Goal: Task Accomplishment & Management: Use online tool/utility

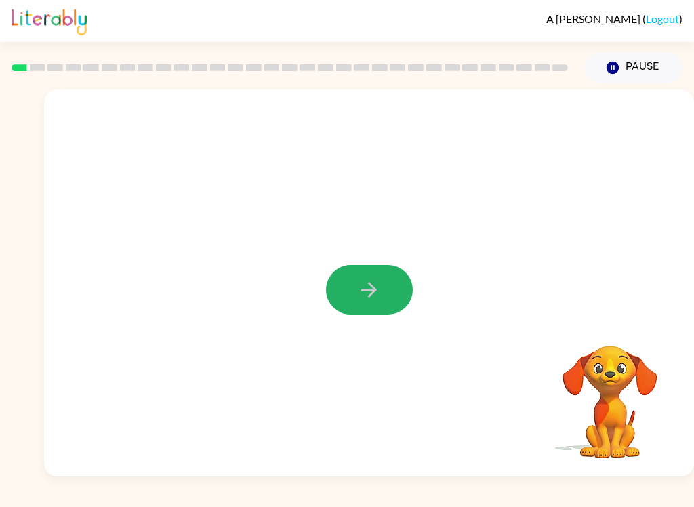
click at [361, 289] on icon "button" at bounding box center [369, 290] width 24 height 24
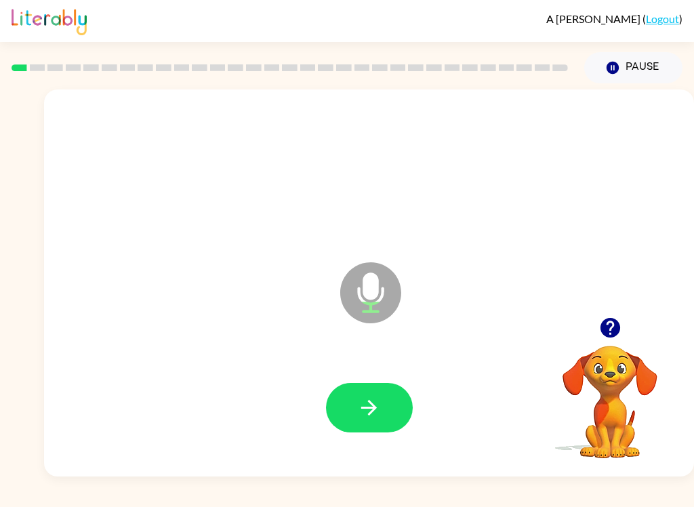
click at [378, 399] on icon "button" at bounding box center [369, 408] width 24 height 24
click at [379, 421] on button "button" at bounding box center [369, 407] width 87 height 49
click at [374, 410] on icon "button" at bounding box center [369, 408] width 16 height 16
click at [388, 409] on button "button" at bounding box center [369, 407] width 87 height 49
click at [383, 404] on button "button" at bounding box center [369, 407] width 87 height 49
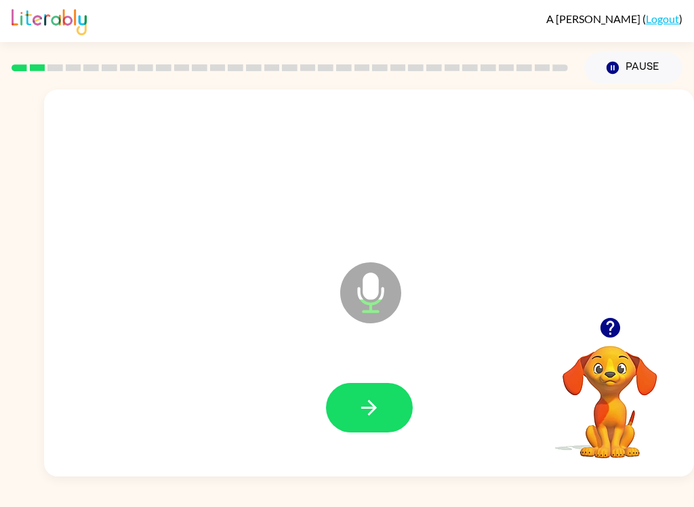
click at [372, 422] on button "button" at bounding box center [369, 407] width 87 height 49
click at [378, 400] on icon "button" at bounding box center [369, 408] width 24 height 24
click at [362, 395] on button "button" at bounding box center [369, 407] width 87 height 49
click at [364, 394] on button "button" at bounding box center [369, 407] width 87 height 49
click at [345, 413] on button "button" at bounding box center [369, 407] width 87 height 49
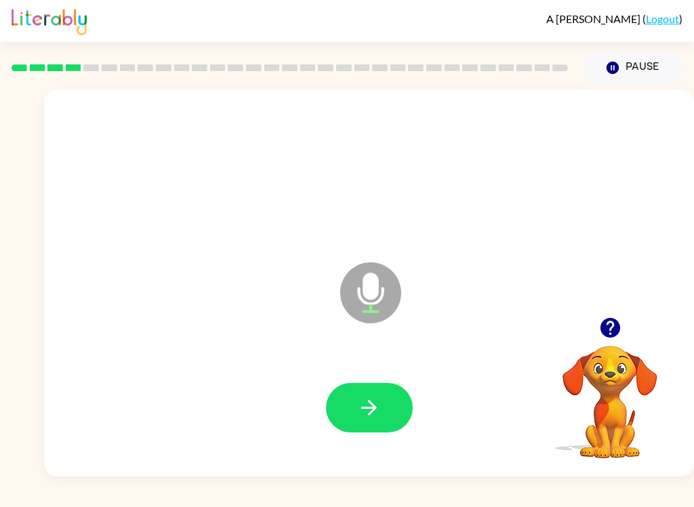
click at [368, 418] on icon "button" at bounding box center [369, 408] width 24 height 24
click at [368, 404] on icon "button" at bounding box center [369, 408] width 24 height 24
click at [375, 410] on icon "button" at bounding box center [369, 408] width 16 height 16
click at [368, 396] on icon "button" at bounding box center [369, 408] width 24 height 24
click at [386, 399] on button "button" at bounding box center [369, 407] width 87 height 49
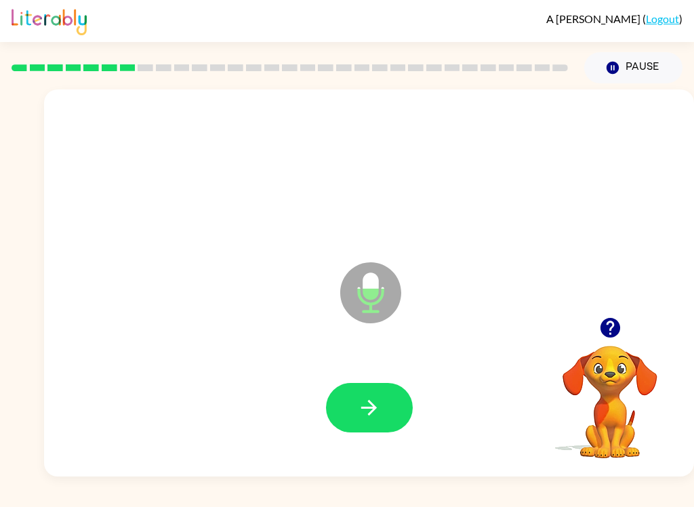
click at [364, 392] on button "button" at bounding box center [369, 407] width 87 height 49
click at [367, 416] on icon "button" at bounding box center [369, 408] width 24 height 24
click at [387, 385] on button "button" at bounding box center [369, 407] width 87 height 49
click at [577, 370] on video "Your browser must support playing .mp4 files to use Literably. Please try using…" at bounding box center [609, 392] width 135 height 135
click at [612, 373] on video "Your browser must support playing .mp4 files to use Literably. Please try using…" at bounding box center [609, 392] width 135 height 135
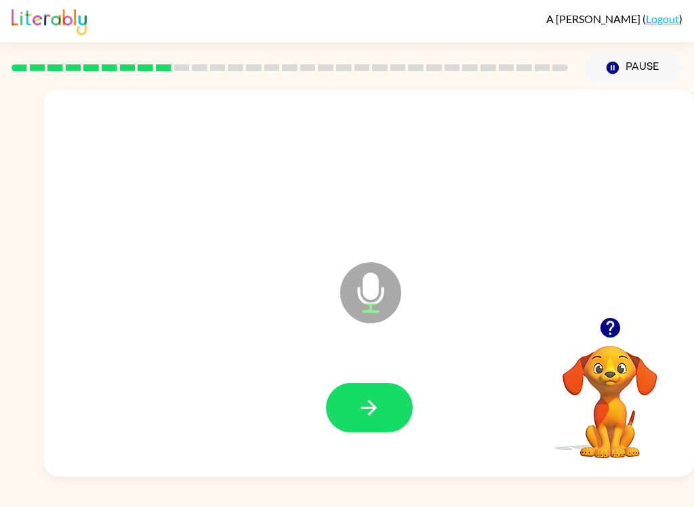
click at [608, 341] on button "button" at bounding box center [610, 327] width 35 height 35
click at [607, 341] on video "Your browser must support playing .mp4 files to use Literably. Please try using…" at bounding box center [609, 392] width 135 height 135
click at [621, 370] on video "Your browser must support playing .mp4 files to use Literably. Please try using…" at bounding box center [609, 392] width 135 height 135
click at [591, 380] on video "Your browser must support playing .mp4 files to use Literably. Please try using…" at bounding box center [609, 392] width 135 height 135
click at [609, 381] on video "Your browser must support playing .mp4 files to use Literably. Please try using…" at bounding box center [609, 392] width 135 height 135
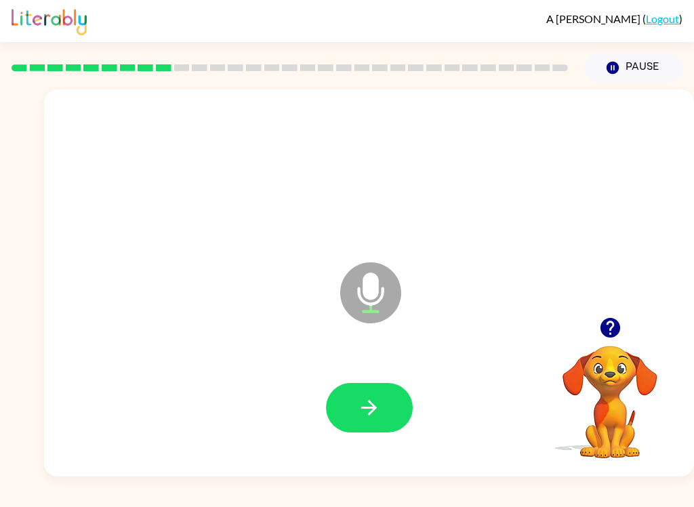
click at [606, 343] on button "button" at bounding box center [610, 327] width 35 height 35
click at [379, 423] on button "button" at bounding box center [369, 407] width 87 height 49
click at [375, 403] on icon "button" at bounding box center [369, 408] width 24 height 24
click at [373, 400] on icon "button" at bounding box center [369, 408] width 24 height 24
click at [609, 396] on video "Your browser must support playing .mp4 files to use Literably. Please try using…" at bounding box center [609, 392] width 135 height 135
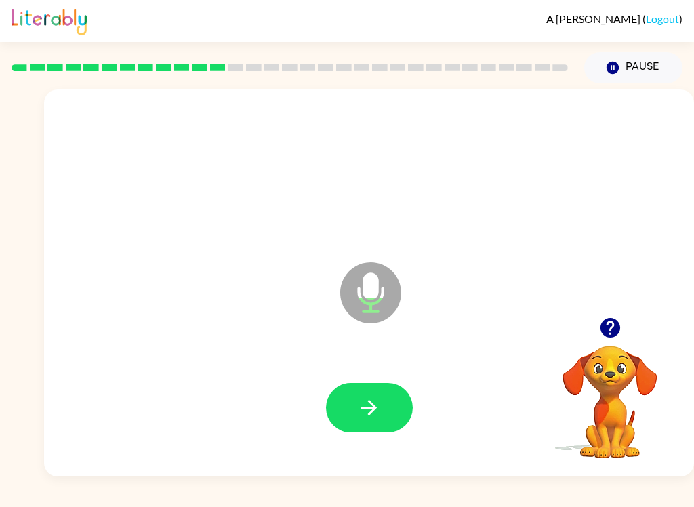
click at [613, 369] on video "Your browser must support playing .mp4 files to use Literably. Please try using…" at bounding box center [609, 392] width 135 height 135
click at [604, 349] on video "Your browser must support playing .mp4 files to use Literably. Please try using…" at bounding box center [609, 392] width 135 height 135
click at [625, 322] on button "button" at bounding box center [610, 327] width 35 height 35
click at [593, 357] on video "Your browser must support playing .mp4 files to use Literably. Please try using…" at bounding box center [609, 392] width 135 height 135
click at [609, 343] on button "button" at bounding box center [610, 327] width 35 height 35
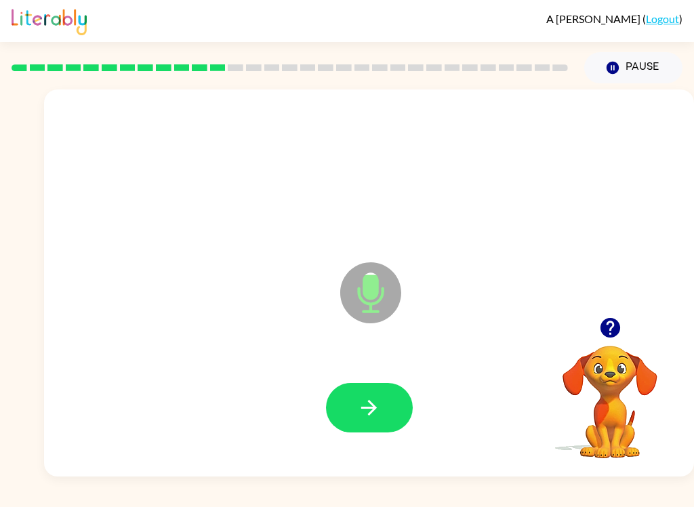
click at [368, 402] on icon "button" at bounding box center [369, 408] width 24 height 24
click at [388, 402] on button "button" at bounding box center [369, 407] width 87 height 49
click at [606, 364] on video "Your browser must support playing .mp4 files to use Literably. Please try using…" at bounding box center [609, 392] width 135 height 135
click at [625, 375] on video "Your browser must support playing .mp4 files to use Literably. Please try using…" at bounding box center [609, 392] width 135 height 135
click at [600, 330] on icon "button" at bounding box center [610, 328] width 24 height 24
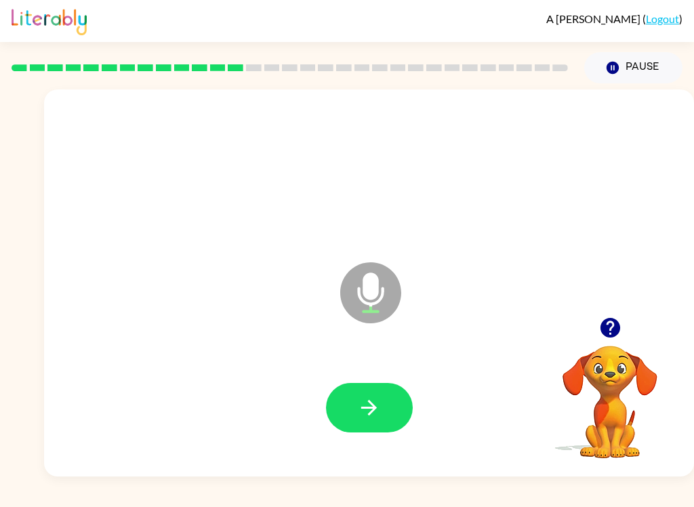
click at [612, 321] on icon "button" at bounding box center [610, 328] width 20 height 20
click at [368, 404] on icon "button" at bounding box center [369, 408] width 24 height 24
click at [381, 415] on button "button" at bounding box center [369, 407] width 87 height 49
click at [371, 389] on button "button" at bounding box center [369, 407] width 87 height 49
click at [377, 406] on icon "button" at bounding box center [369, 408] width 24 height 24
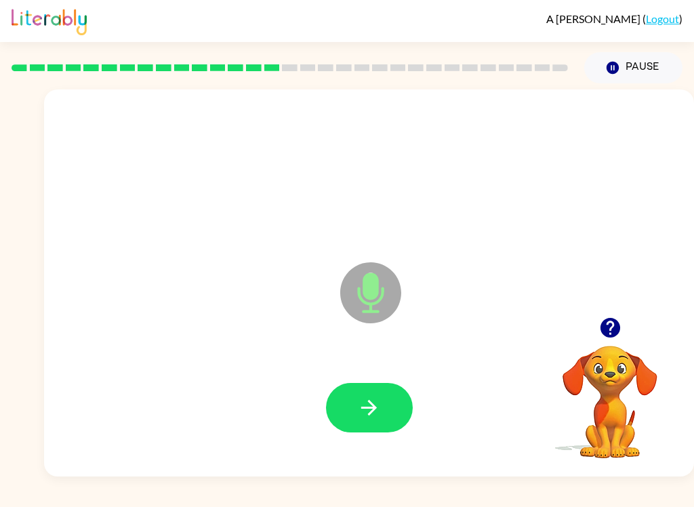
click at [382, 400] on button "button" at bounding box center [369, 407] width 87 height 49
click at [373, 413] on icon "button" at bounding box center [369, 408] width 24 height 24
click at [375, 406] on icon "button" at bounding box center [369, 408] width 24 height 24
click at [394, 402] on button "button" at bounding box center [369, 407] width 87 height 49
click at [378, 407] on icon "button" at bounding box center [369, 408] width 24 height 24
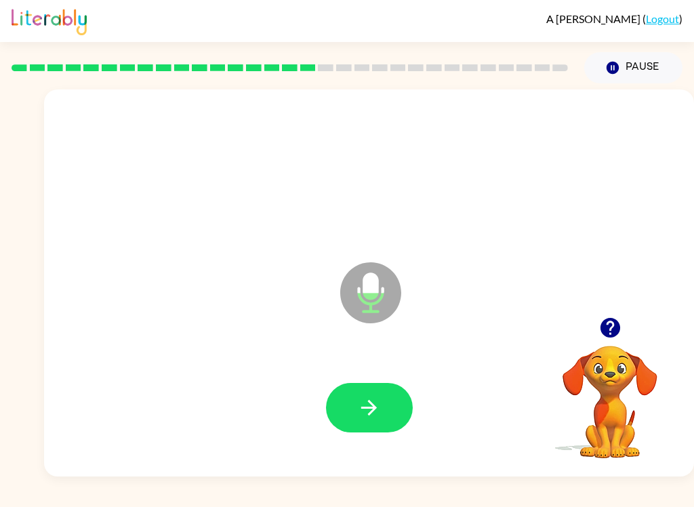
click at [373, 418] on icon "button" at bounding box center [369, 408] width 24 height 24
click at [377, 403] on icon "button" at bounding box center [369, 408] width 24 height 24
click at [385, 413] on button "button" at bounding box center [369, 407] width 87 height 49
click at [369, 419] on icon "button" at bounding box center [369, 408] width 24 height 24
click at [377, 415] on icon "button" at bounding box center [369, 408] width 24 height 24
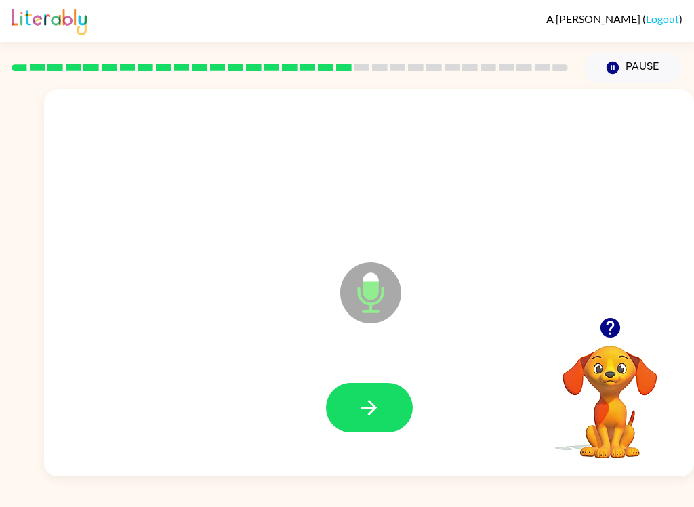
click at [382, 417] on button "button" at bounding box center [369, 407] width 87 height 49
click at [376, 409] on icon "button" at bounding box center [369, 408] width 16 height 16
click at [615, 331] on icon "button" at bounding box center [610, 328] width 20 height 20
click at [377, 396] on icon "button" at bounding box center [369, 408] width 24 height 24
click at [359, 392] on button "button" at bounding box center [369, 407] width 87 height 49
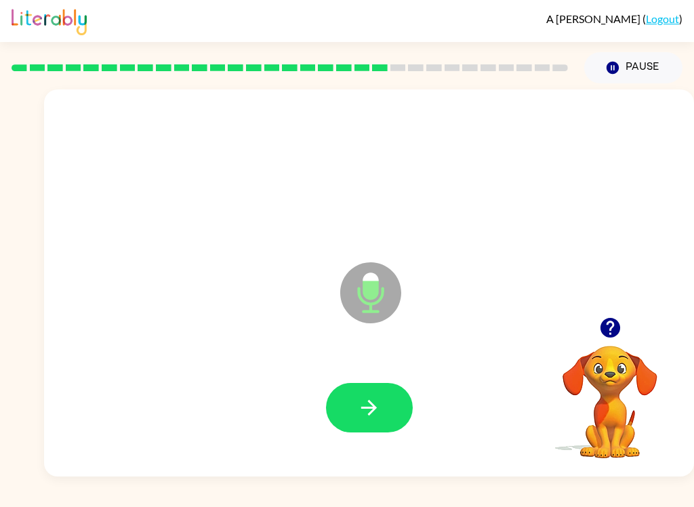
click at [381, 404] on button "button" at bounding box center [369, 407] width 87 height 49
click at [367, 414] on icon "button" at bounding box center [369, 408] width 24 height 24
click at [369, 404] on icon "button" at bounding box center [369, 408] width 24 height 24
click at [367, 422] on button "button" at bounding box center [369, 407] width 87 height 49
click at [401, 404] on button "button" at bounding box center [369, 407] width 87 height 49
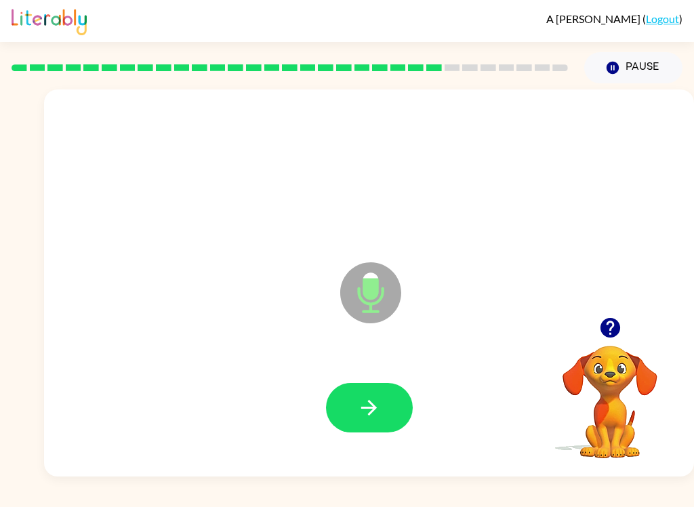
click at [385, 406] on button "button" at bounding box center [369, 407] width 87 height 49
click at [385, 391] on button "button" at bounding box center [369, 407] width 87 height 49
click at [361, 405] on icon "button" at bounding box center [369, 408] width 24 height 24
click at [366, 411] on icon "button" at bounding box center [369, 408] width 24 height 24
click at [359, 400] on icon "button" at bounding box center [369, 408] width 24 height 24
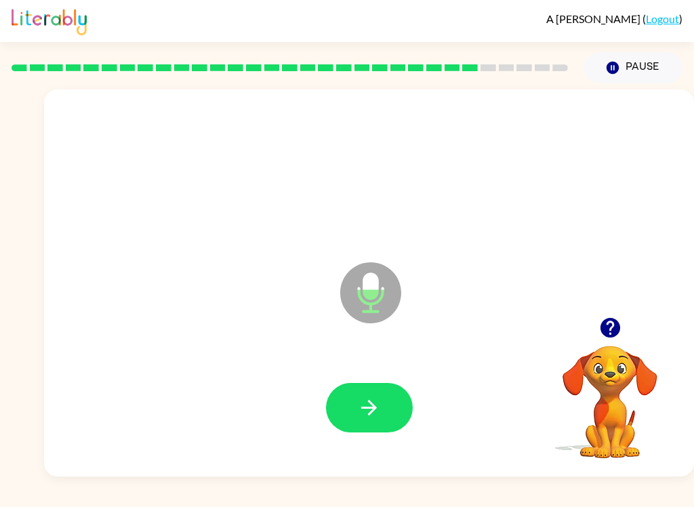
click at [372, 397] on icon "button" at bounding box center [369, 408] width 24 height 24
click at [367, 392] on button "button" at bounding box center [369, 407] width 87 height 49
click at [608, 329] on icon "button" at bounding box center [610, 328] width 20 height 20
click at [371, 415] on icon "button" at bounding box center [369, 408] width 24 height 24
click at [619, 331] on icon "button" at bounding box center [610, 328] width 24 height 24
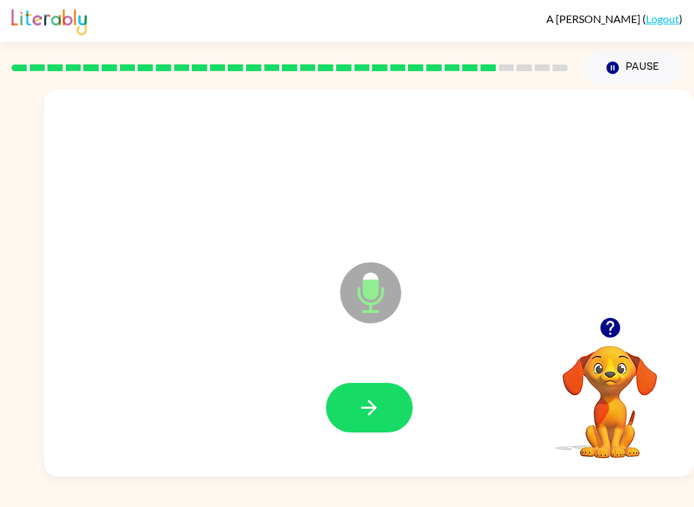
click at [367, 408] on icon "button" at bounding box center [369, 408] width 16 height 16
click at [369, 399] on icon "button" at bounding box center [369, 408] width 24 height 24
click at [358, 407] on icon "button" at bounding box center [369, 408] width 24 height 24
click at [353, 392] on button "button" at bounding box center [369, 407] width 87 height 49
click at [367, 402] on icon "button" at bounding box center [369, 408] width 24 height 24
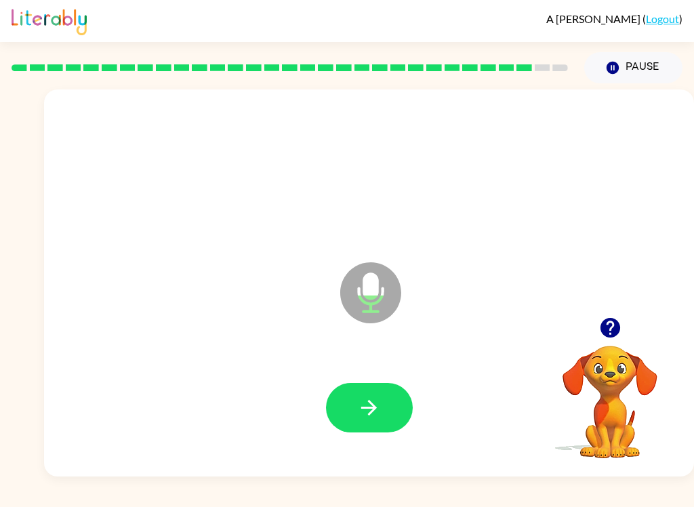
click at [360, 391] on button "button" at bounding box center [369, 407] width 87 height 49
click at [383, 414] on button "button" at bounding box center [369, 407] width 87 height 49
click at [382, 414] on div at bounding box center [369, 407] width 623 height 111
click at [359, 415] on icon "button" at bounding box center [369, 408] width 24 height 24
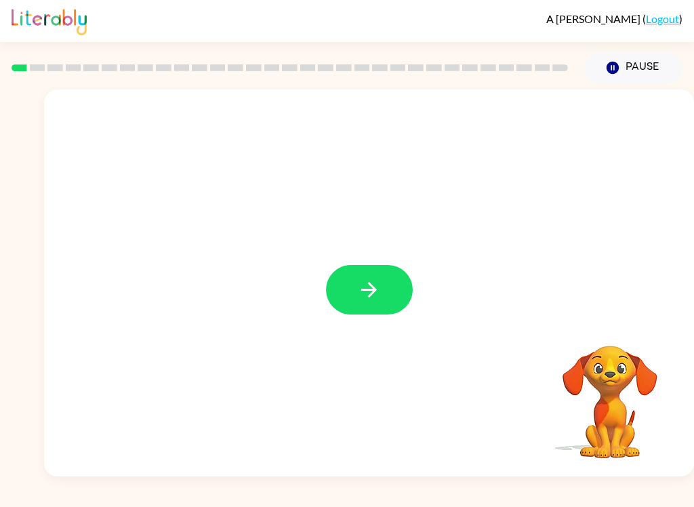
click at [377, 275] on button "button" at bounding box center [369, 289] width 87 height 49
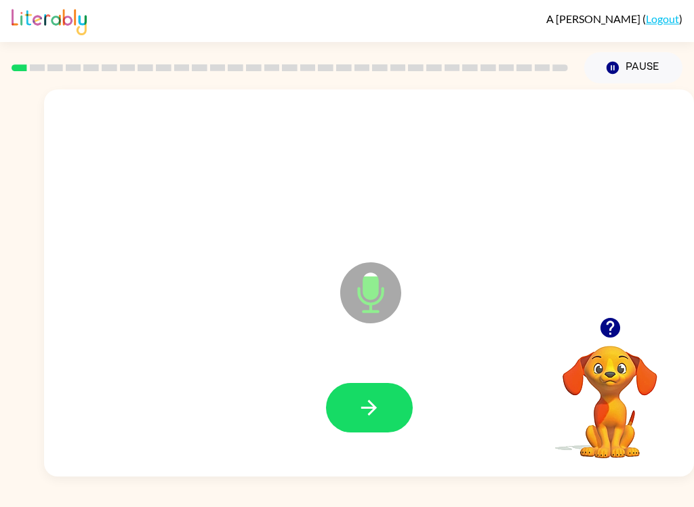
click at [369, 402] on icon "button" at bounding box center [369, 408] width 24 height 24
click at [377, 423] on button "button" at bounding box center [369, 407] width 87 height 49
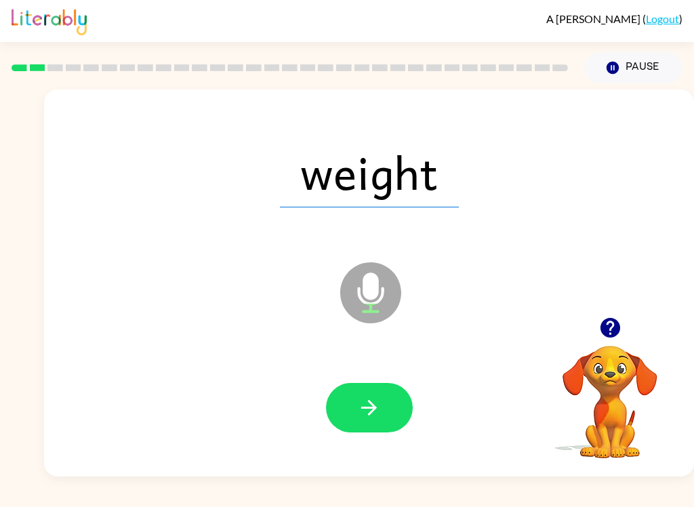
click at [379, 404] on icon "button" at bounding box center [369, 408] width 24 height 24
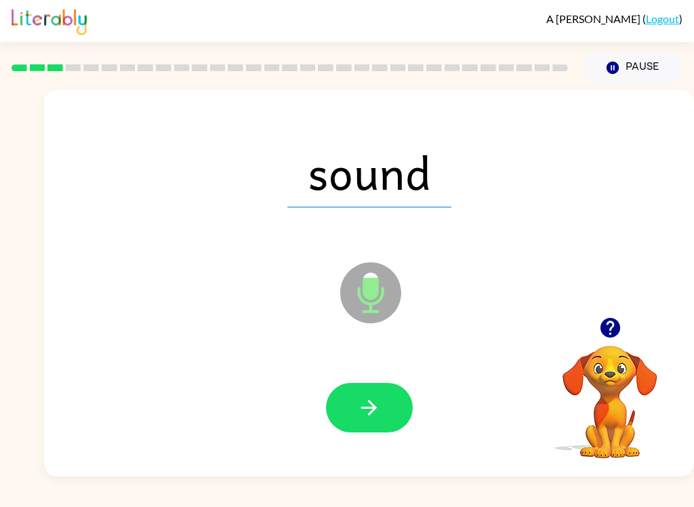
click at [360, 409] on icon "button" at bounding box center [369, 408] width 24 height 24
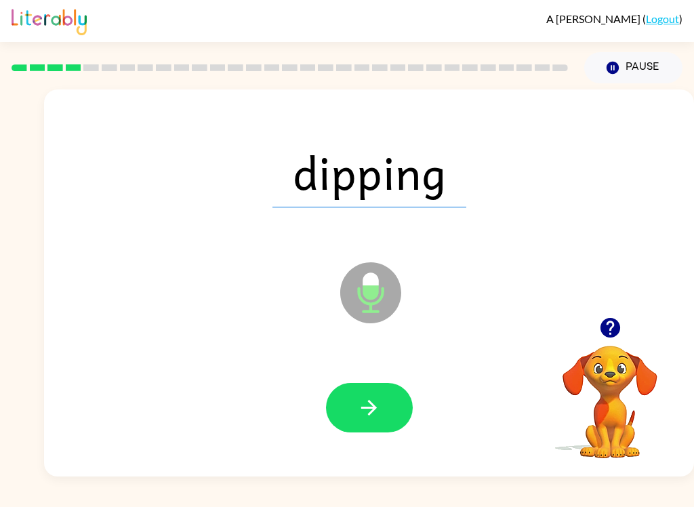
click at [373, 415] on icon "button" at bounding box center [369, 408] width 24 height 24
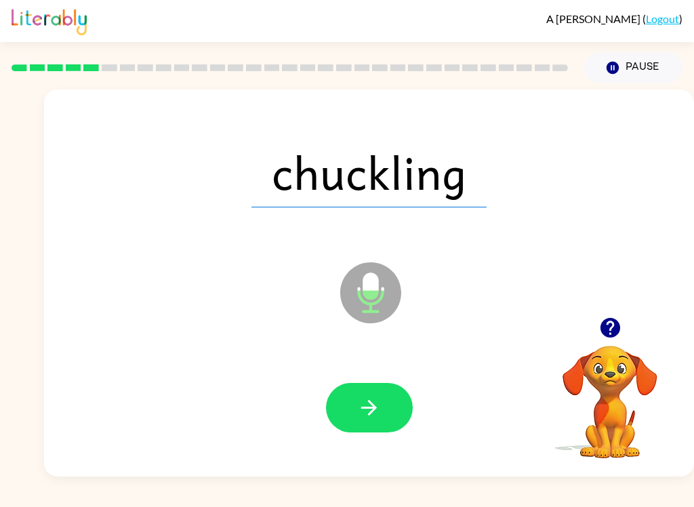
click at [371, 411] on icon "button" at bounding box center [369, 408] width 24 height 24
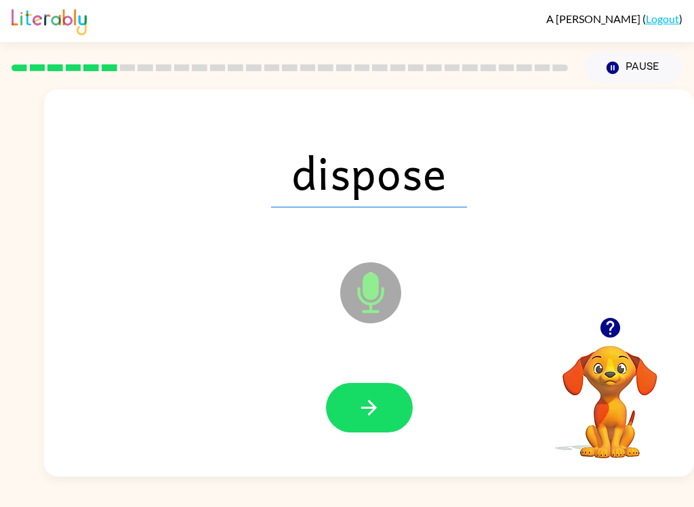
click at [368, 418] on icon "button" at bounding box center [369, 408] width 24 height 24
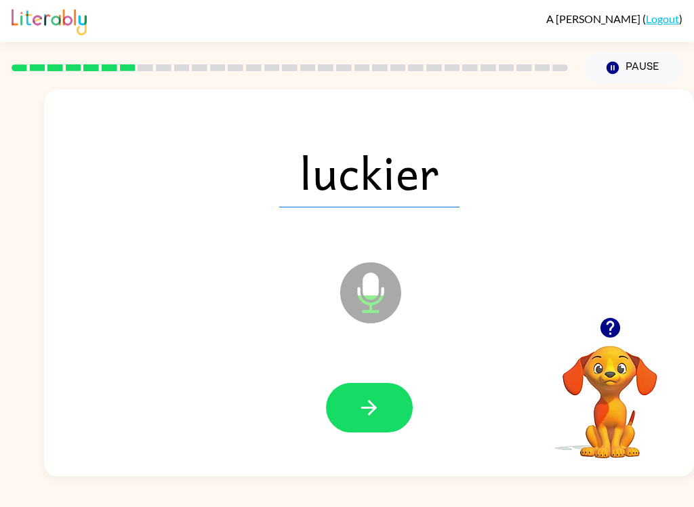
click at [362, 419] on icon "button" at bounding box center [369, 408] width 24 height 24
click at [354, 427] on button "button" at bounding box center [369, 407] width 87 height 49
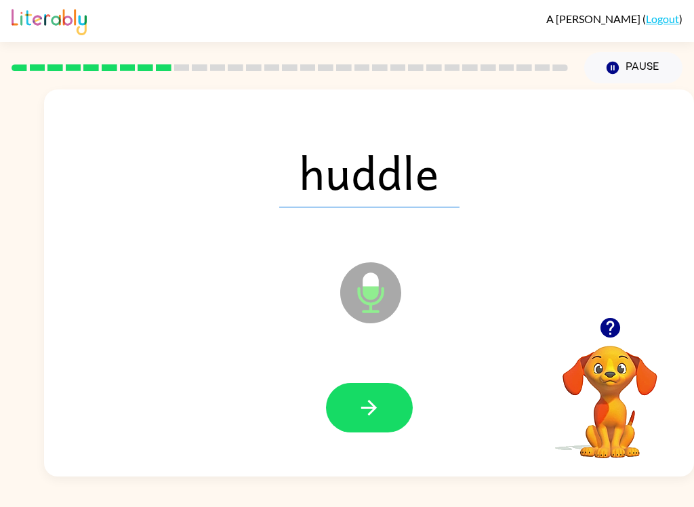
click at [388, 415] on button "button" at bounding box center [369, 407] width 87 height 49
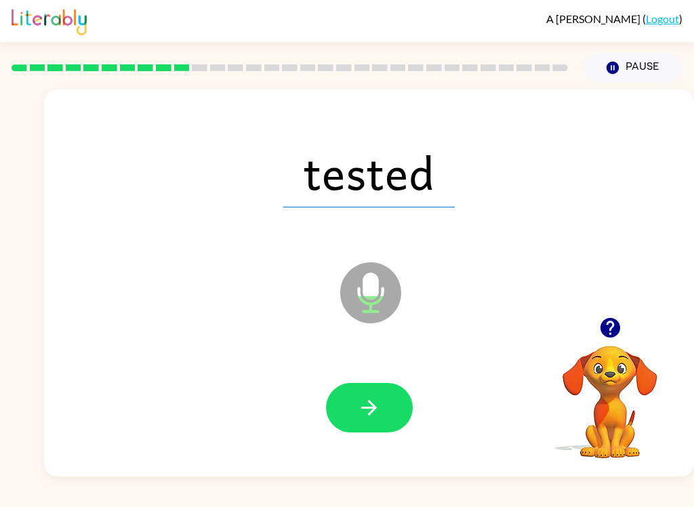
click at [365, 430] on button "button" at bounding box center [369, 407] width 87 height 49
click at [369, 412] on icon "button" at bounding box center [369, 408] width 24 height 24
click at [356, 425] on button "button" at bounding box center [369, 407] width 87 height 49
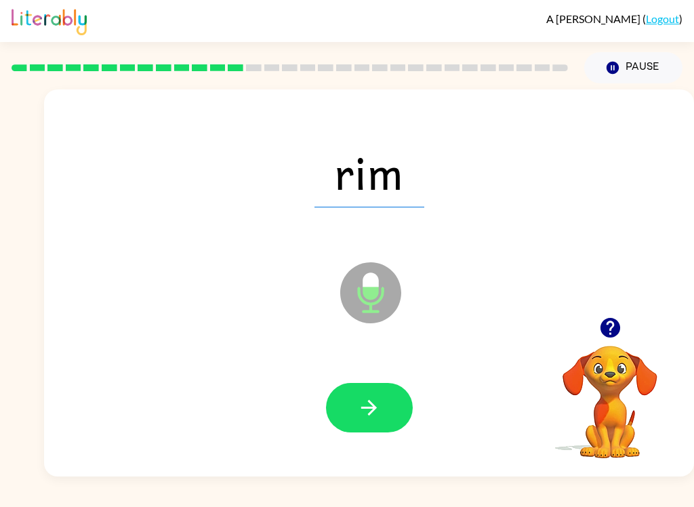
click at [380, 415] on icon "button" at bounding box center [369, 408] width 24 height 24
click at [377, 421] on button "button" at bounding box center [369, 407] width 87 height 49
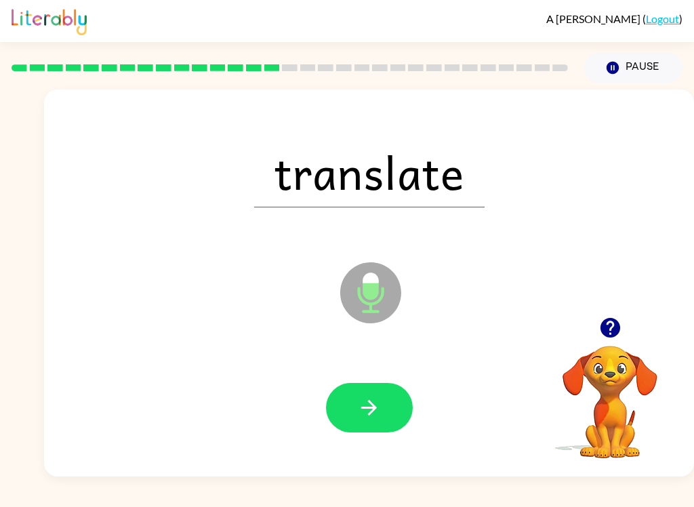
click at [365, 418] on icon "button" at bounding box center [369, 408] width 24 height 24
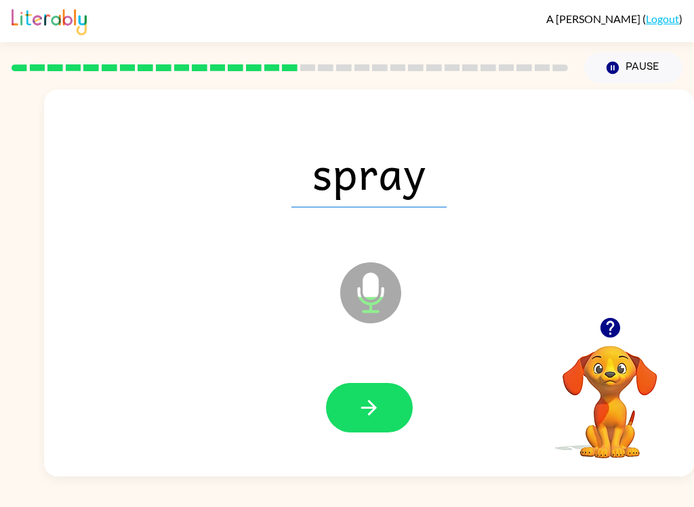
click at [352, 416] on button "button" at bounding box center [369, 407] width 87 height 49
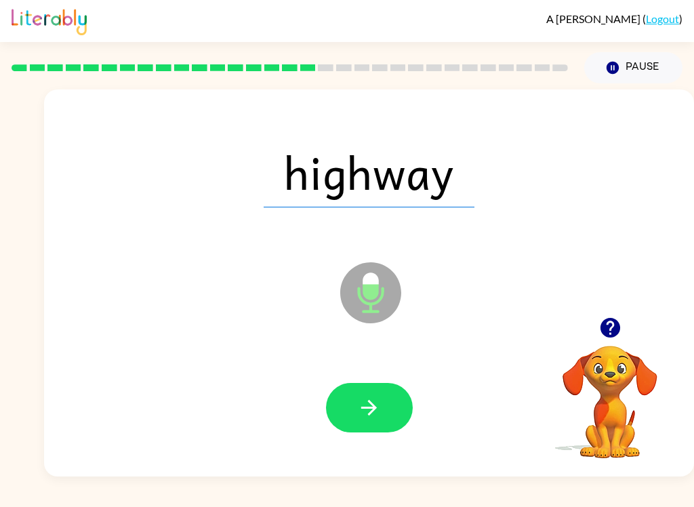
click at [371, 422] on button "button" at bounding box center [369, 407] width 87 height 49
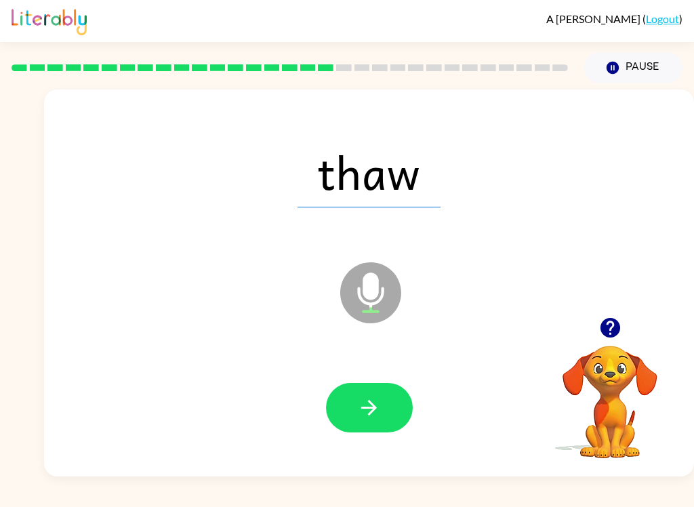
click at [373, 420] on button "button" at bounding box center [369, 407] width 87 height 49
click at [354, 408] on button "button" at bounding box center [369, 407] width 87 height 49
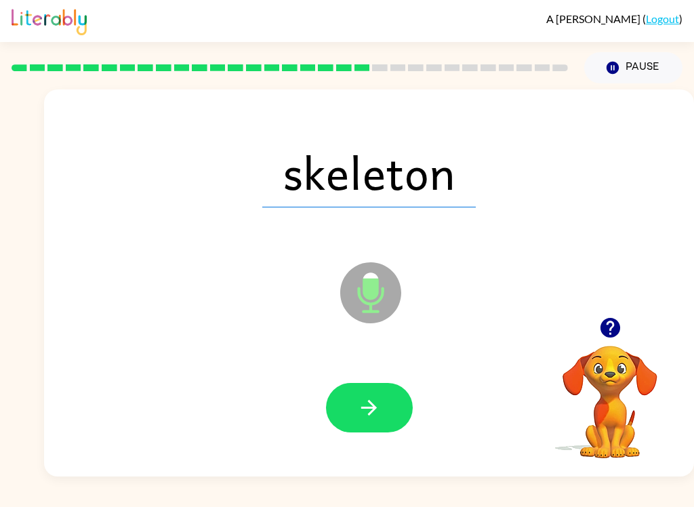
click at [370, 432] on button "button" at bounding box center [369, 407] width 87 height 49
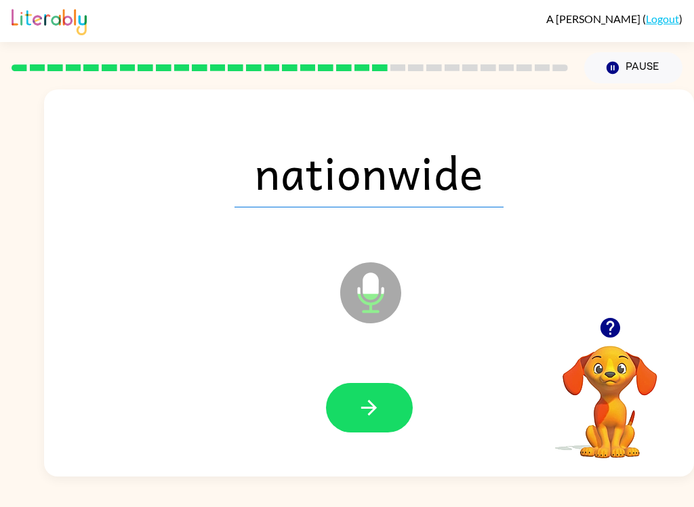
click at [374, 420] on button "button" at bounding box center [369, 407] width 87 height 49
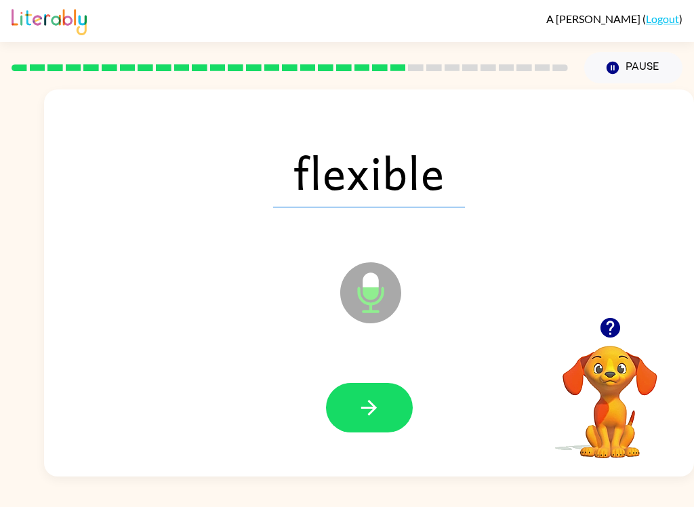
click at [345, 430] on button "button" at bounding box center [369, 407] width 87 height 49
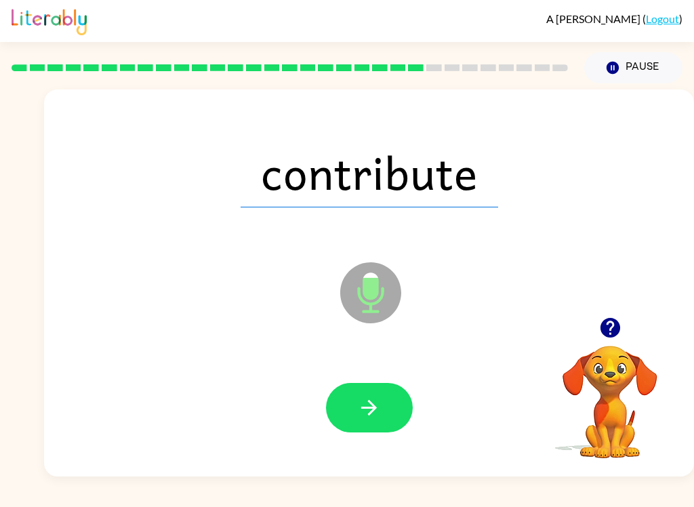
click at [362, 415] on icon "button" at bounding box center [369, 408] width 24 height 24
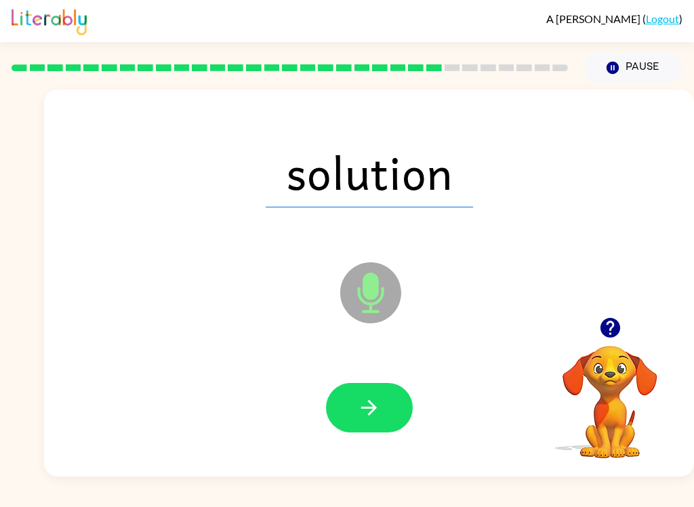
click at [357, 415] on icon "button" at bounding box center [369, 408] width 24 height 24
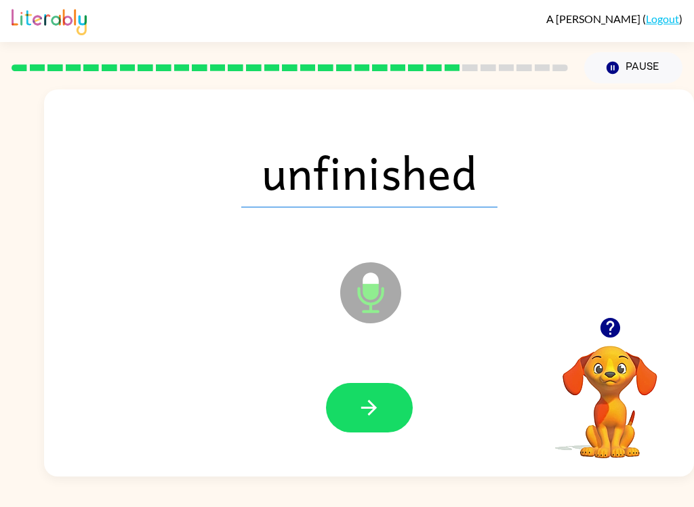
click at [383, 422] on button "button" at bounding box center [369, 407] width 87 height 49
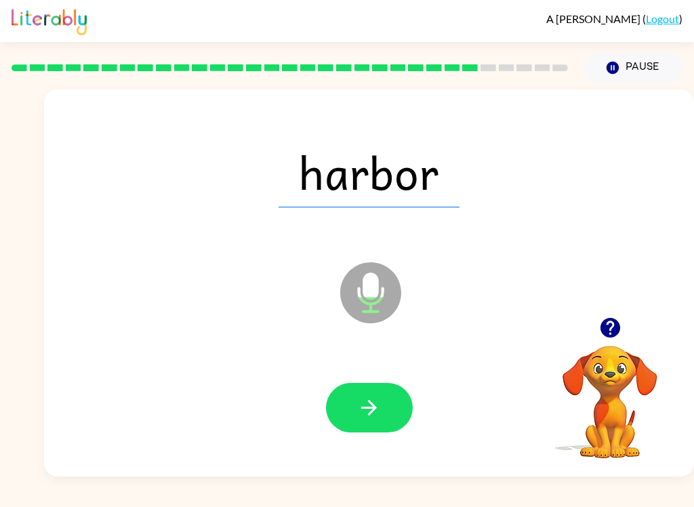
click at [358, 396] on icon "button" at bounding box center [369, 408] width 24 height 24
click at [369, 418] on icon "button" at bounding box center [369, 408] width 24 height 24
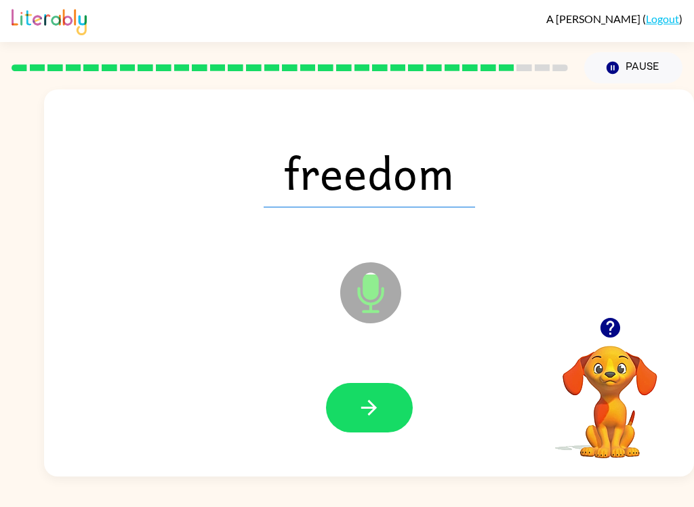
click at [365, 405] on icon "button" at bounding box center [369, 408] width 24 height 24
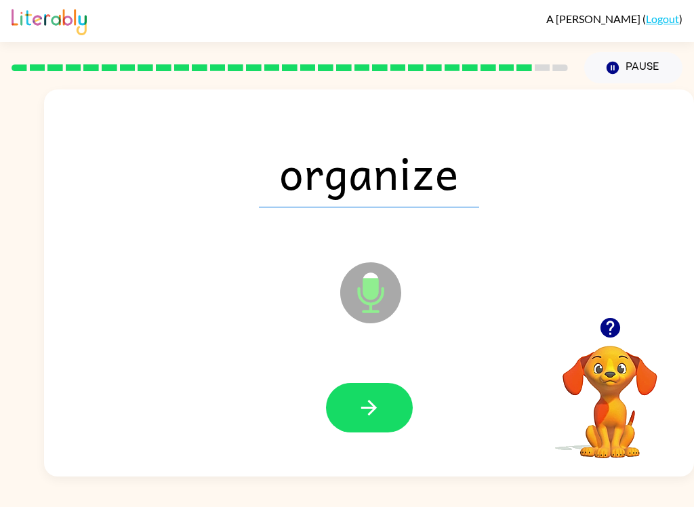
click at [361, 419] on icon "button" at bounding box center [369, 408] width 24 height 24
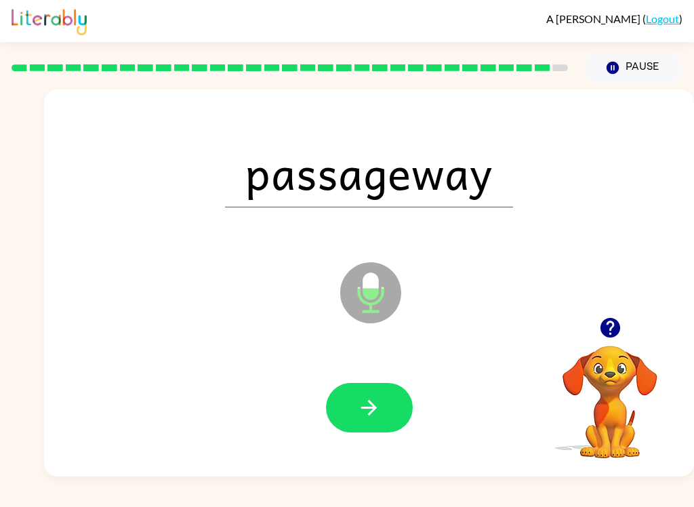
click at [372, 414] on icon "button" at bounding box center [369, 408] width 24 height 24
